Goal: Task Accomplishment & Management: Use online tool/utility

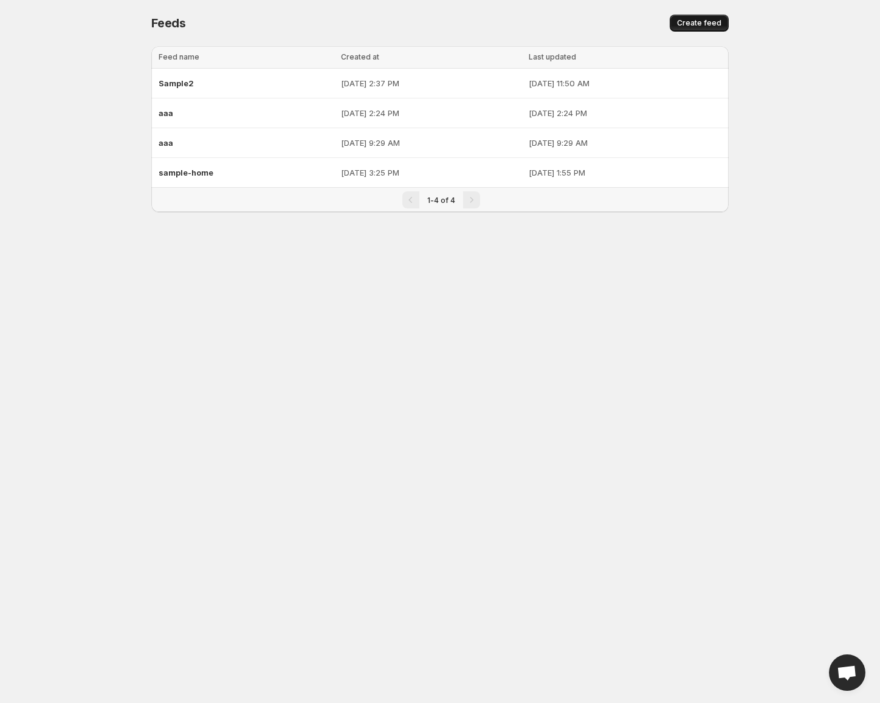
click at [705, 20] on span "Create feed" at bounding box center [699, 23] width 44 height 10
